Goal: Information Seeking & Learning: Understand process/instructions

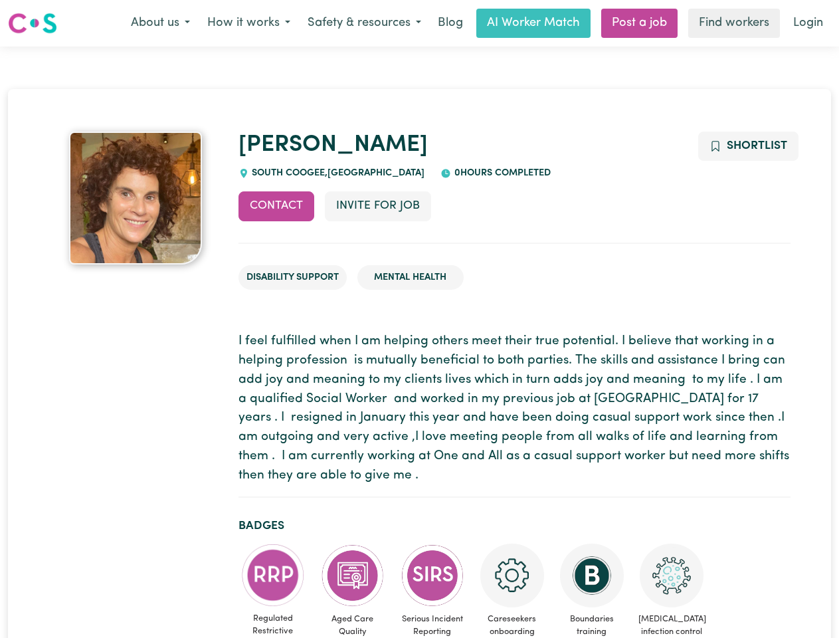
click at [160, 23] on button "About us" at bounding box center [160, 23] width 76 height 28
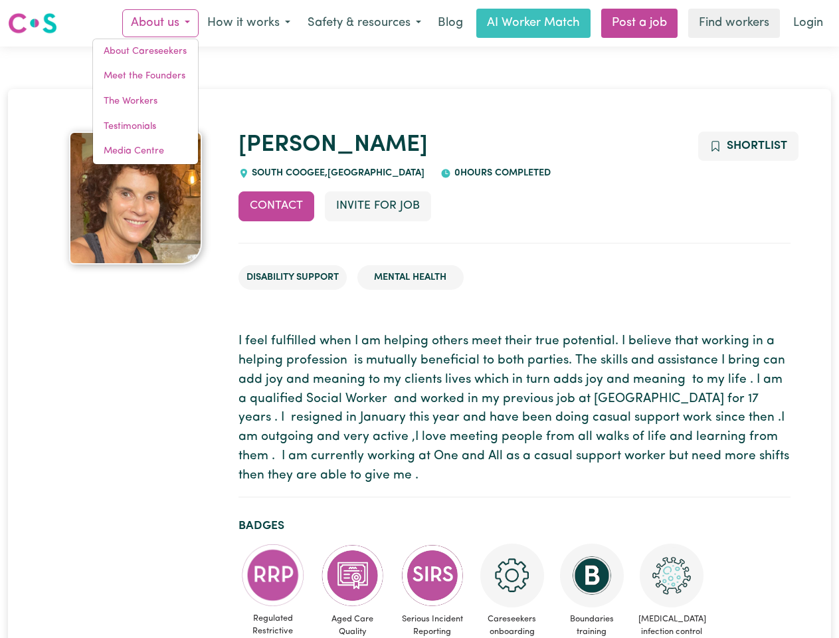
click at [248, 23] on button "How it works" at bounding box center [249, 23] width 100 height 28
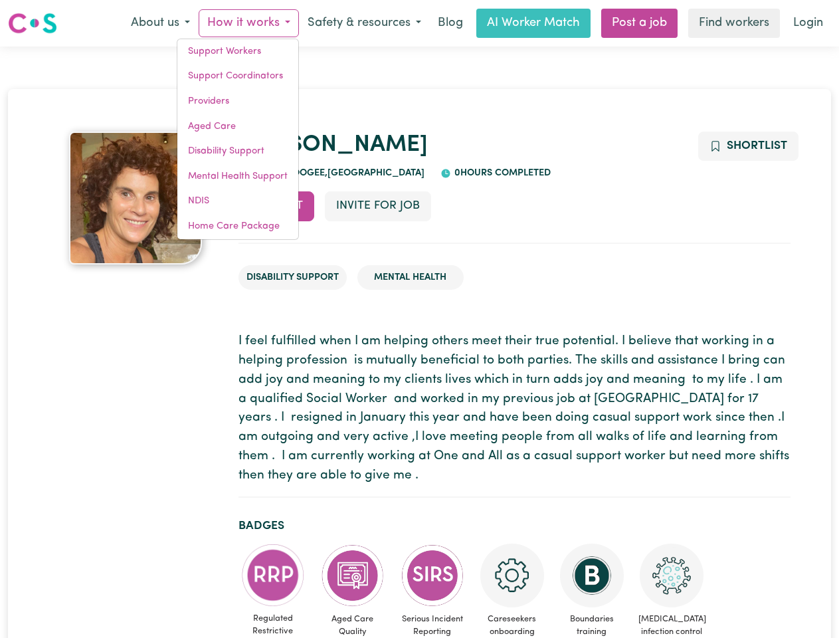
click at [363, 23] on button "Safety & resources" at bounding box center [364, 23] width 131 height 28
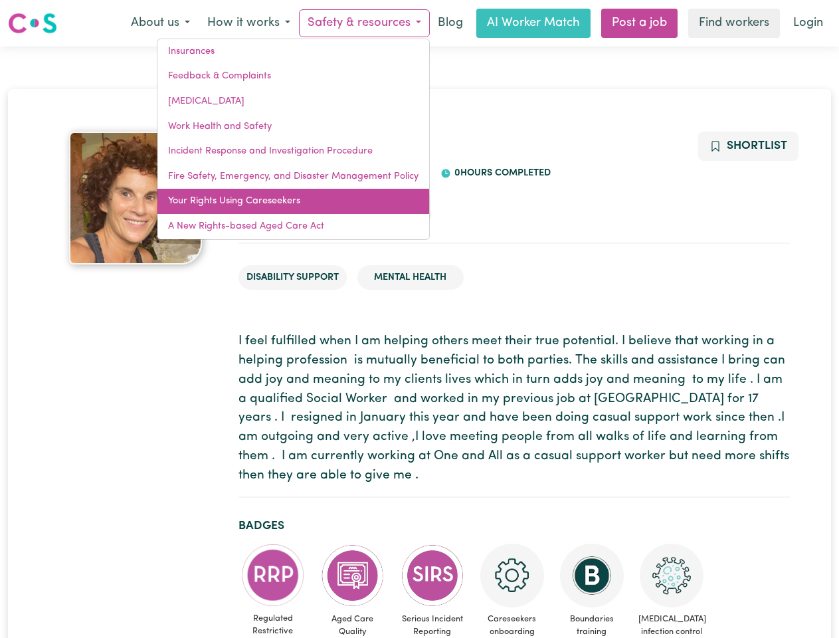
click at [276, 206] on link "Your Rights Using Careseekers" at bounding box center [293, 201] width 272 height 25
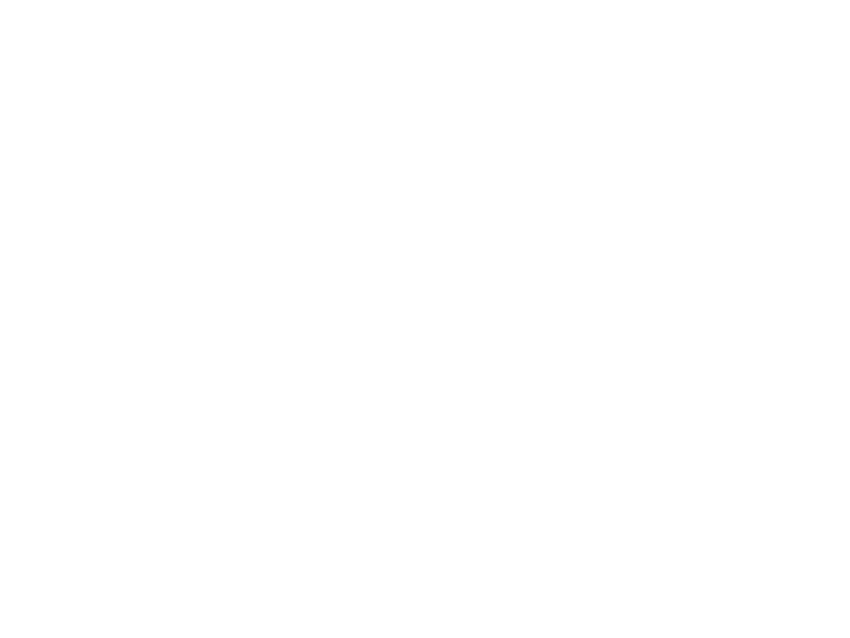
click at [377, 0] on html at bounding box center [425, 0] width 850 height 0
click at [747, 0] on html at bounding box center [425, 0] width 850 height 0
click at [273, 0] on html at bounding box center [425, 0] width 850 height 0
click at [353, 0] on html at bounding box center [425, 0] width 850 height 0
